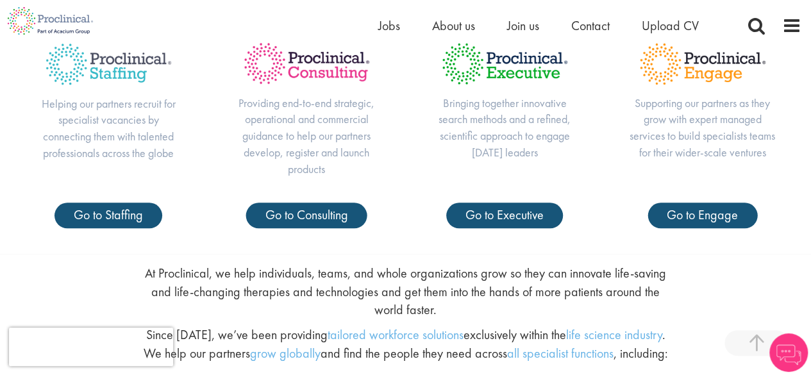
scroll to position [475, 0]
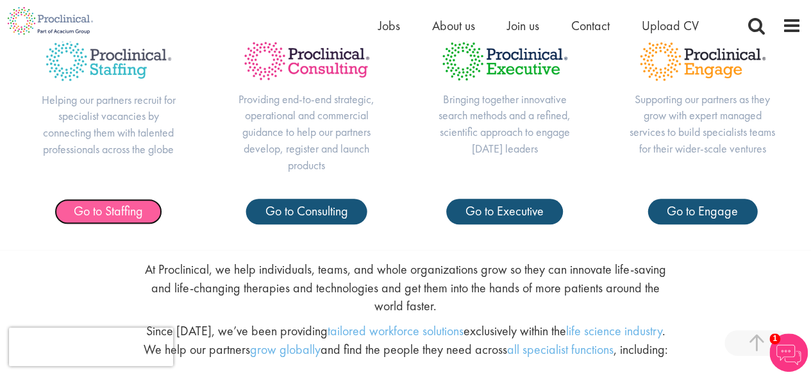
click at [101, 218] on span "Go to Staffing" at bounding box center [108, 210] width 69 height 17
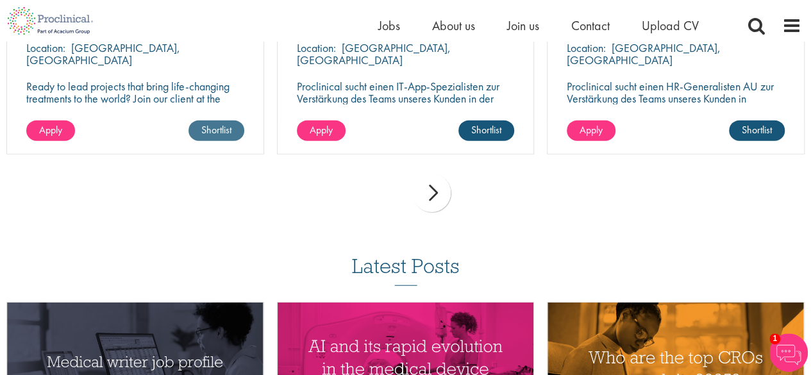
scroll to position [1516, 0]
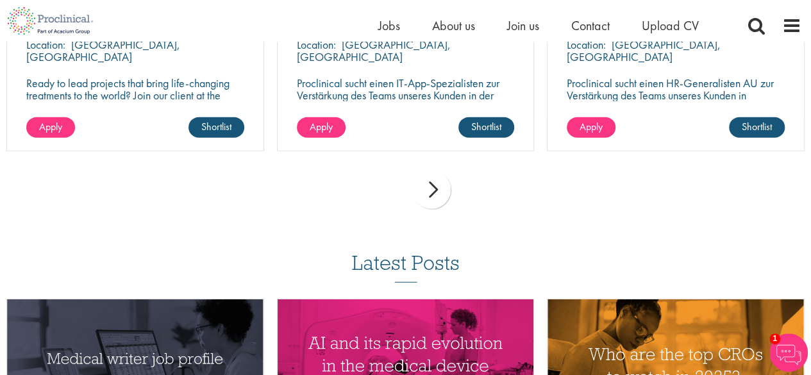
click at [438, 183] on div "next" at bounding box center [431, 189] width 38 height 38
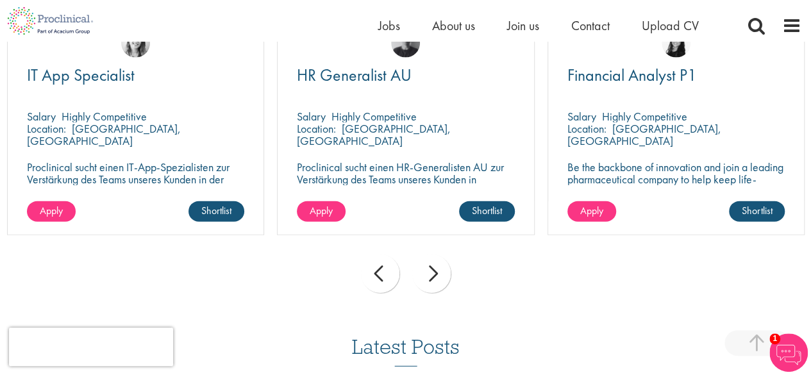
scroll to position [1438, 0]
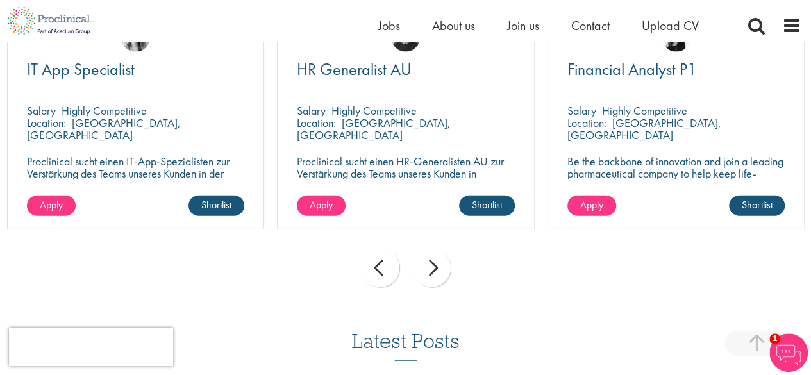
click at [433, 249] on div "next" at bounding box center [431, 268] width 38 height 38
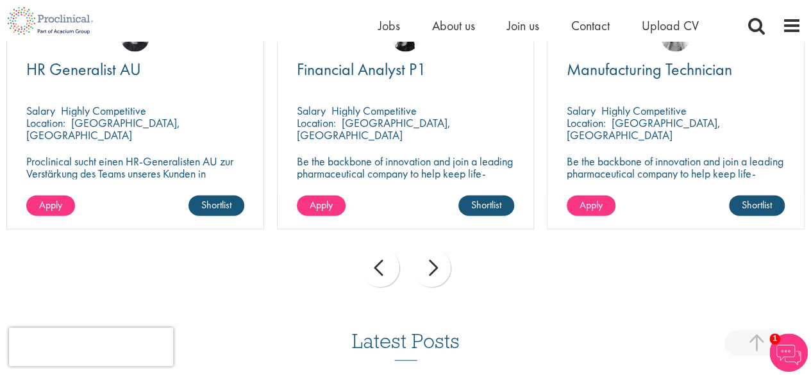
click at [433, 249] on div "next" at bounding box center [431, 268] width 38 height 38
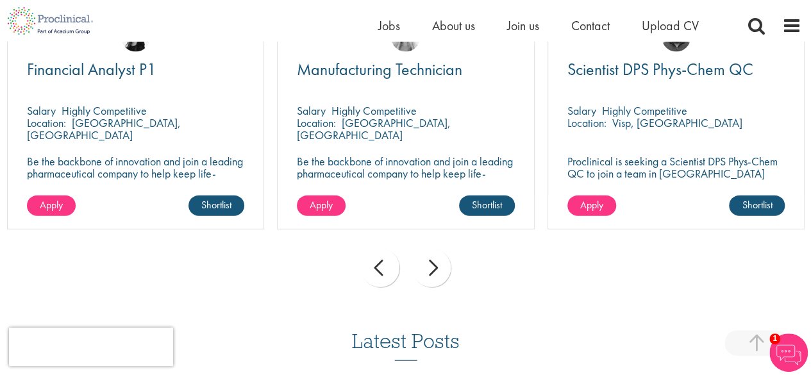
click at [433, 249] on div "next" at bounding box center [431, 268] width 38 height 38
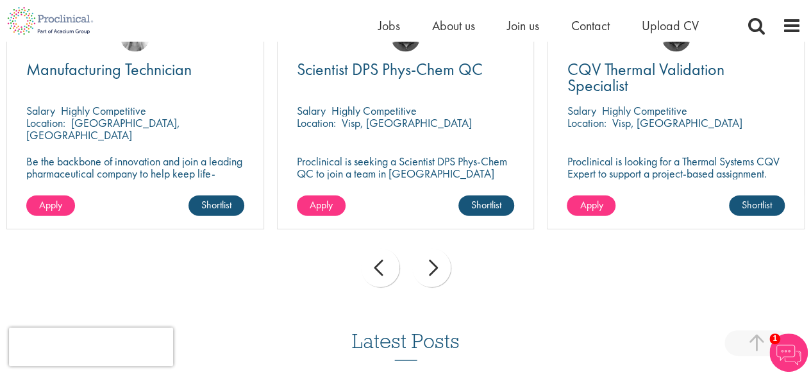
click at [433, 249] on div "next" at bounding box center [431, 268] width 38 height 38
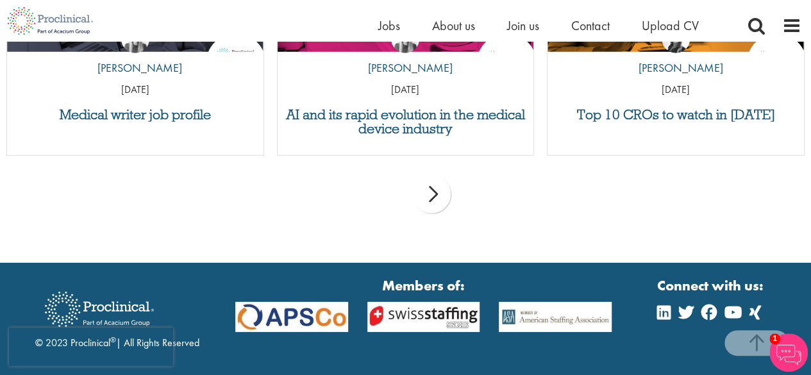
scroll to position [1931, 0]
